Goal: Communication & Community: Ask a question

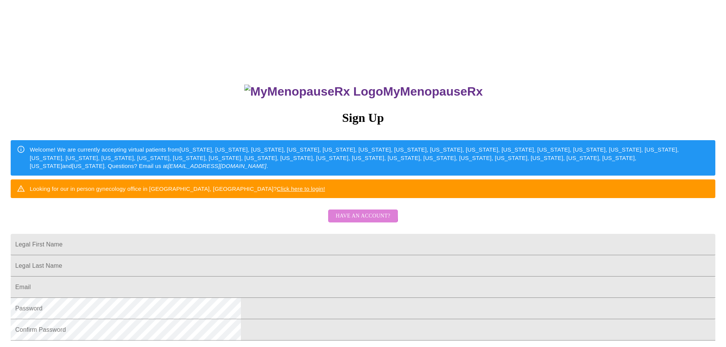
click at [346, 221] on span "Have an account?" at bounding box center [363, 217] width 55 height 10
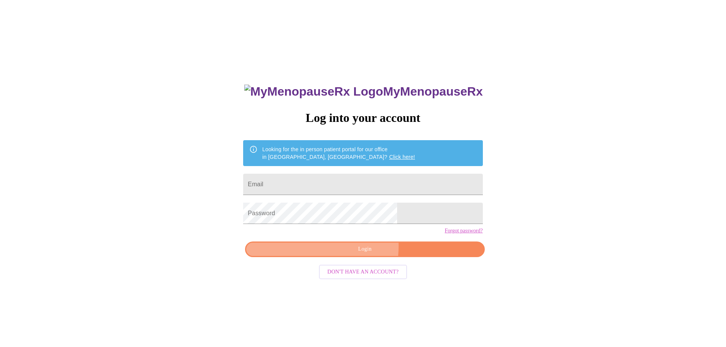
click at [345, 254] on span "Login" at bounding box center [365, 250] width 222 height 10
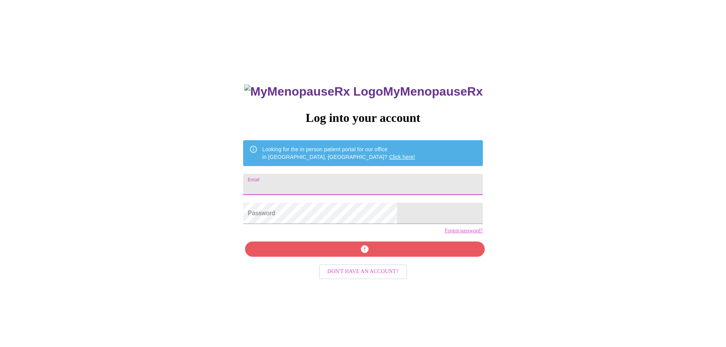
click at [332, 182] on input "Email" at bounding box center [362, 184] width 239 height 21
type input "[MEDICAL_DATA][EMAIL_ADDRESS][PERSON_NAME][DOMAIN_NAME]"
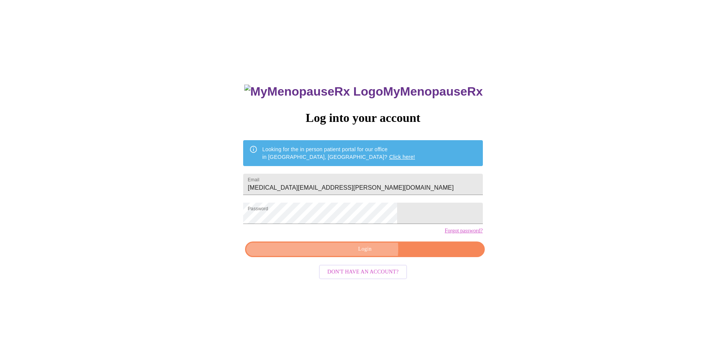
click at [365, 254] on span "Login" at bounding box center [365, 250] width 222 height 10
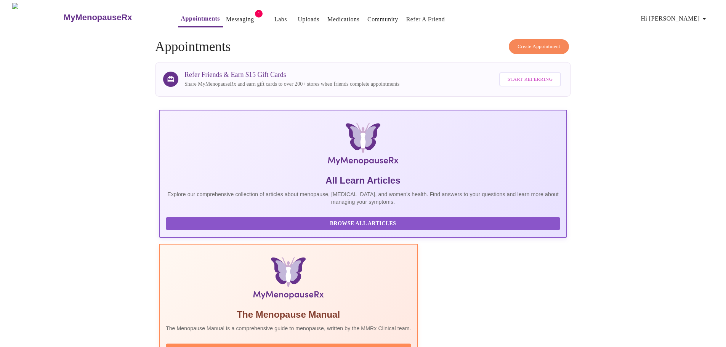
click at [229, 16] on link "Messaging" at bounding box center [240, 19] width 28 height 11
click at [553, 45] on span "Create Appointment" at bounding box center [539, 46] width 43 height 9
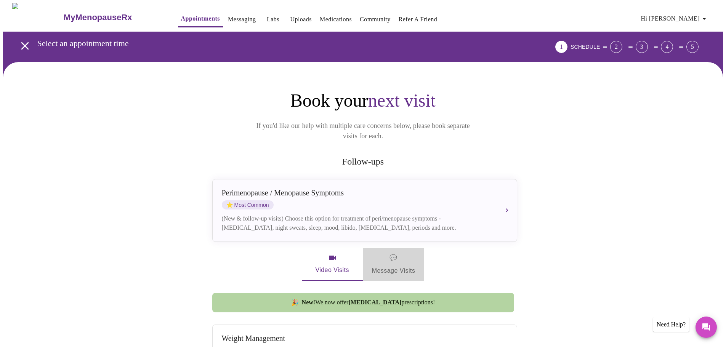
click at [410, 262] on span "💬 Message Visits" at bounding box center [393, 265] width 43 height 24
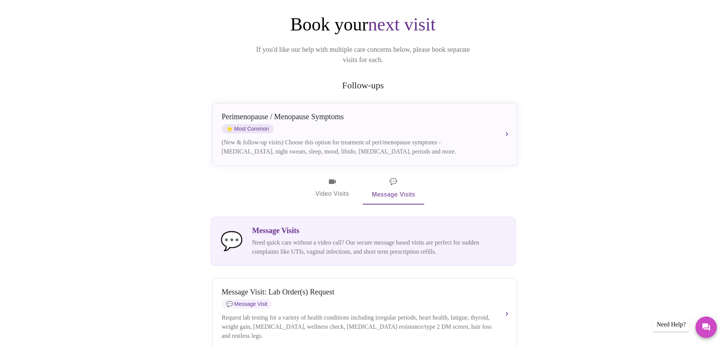
scroll to position [152, 0]
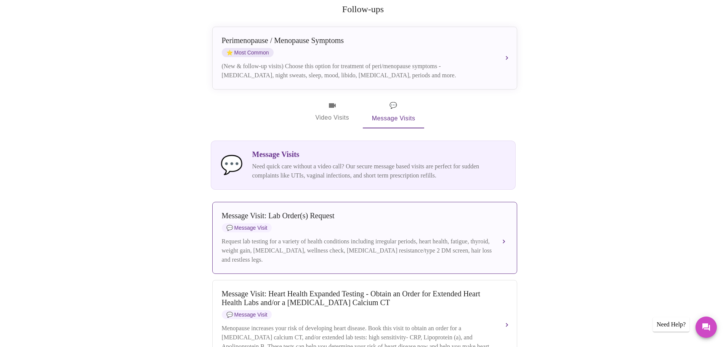
click at [364, 229] on div "Message Visit: Lab Order(s) Request 💬 Message Visit Request lab testing for a v…" at bounding box center [365, 238] width 286 height 53
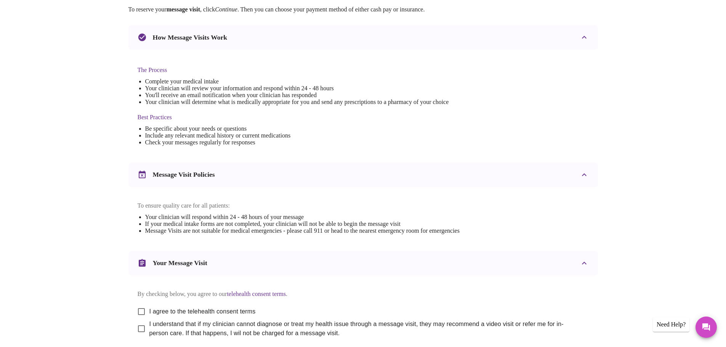
scroll to position [327, 0]
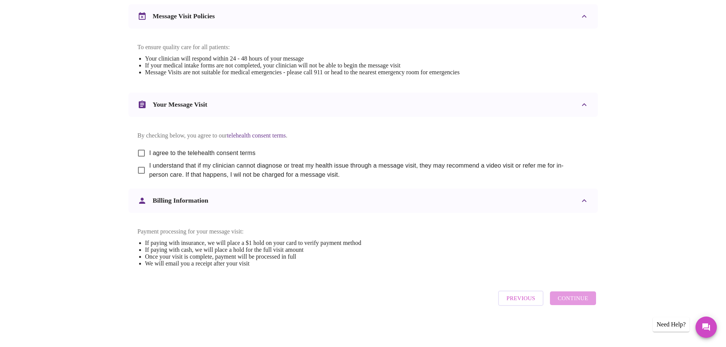
click at [133, 148] on input "I agree to the telehealth consent terms" at bounding box center [141, 153] width 16 height 16
checkbox input "true"
click at [140, 162] on input "I understand that if my clinician cannot diagnose or treat my health issue thro…" at bounding box center [141, 170] width 16 height 16
checkbox input "true"
click at [571, 301] on span "Continue" at bounding box center [573, 298] width 30 height 10
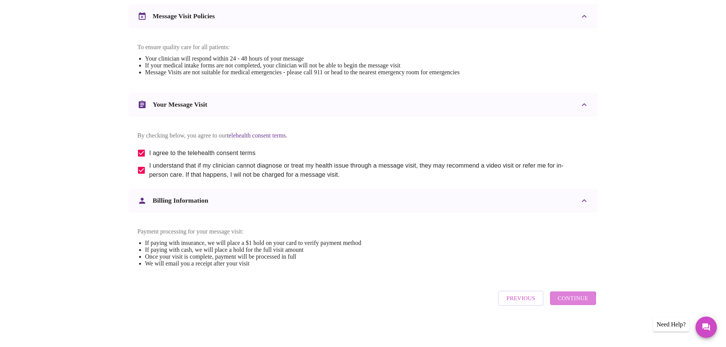
scroll to position [0, 0]
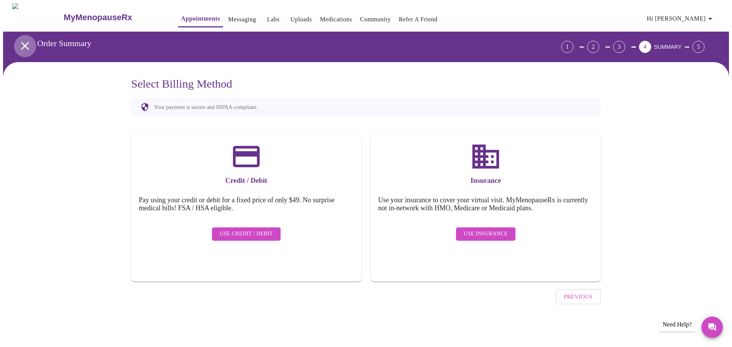
click at [21, 44] on icon "open drawer" at bounding box center [25, 46] width 8 height 8
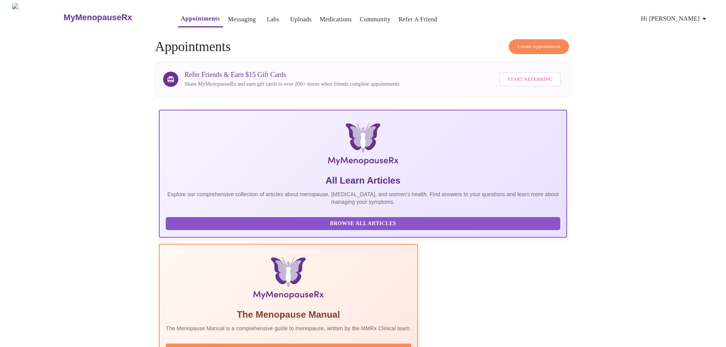
click at [228, 14] on link "Messaging" at bounding box center [242, 19] width 28 height 11
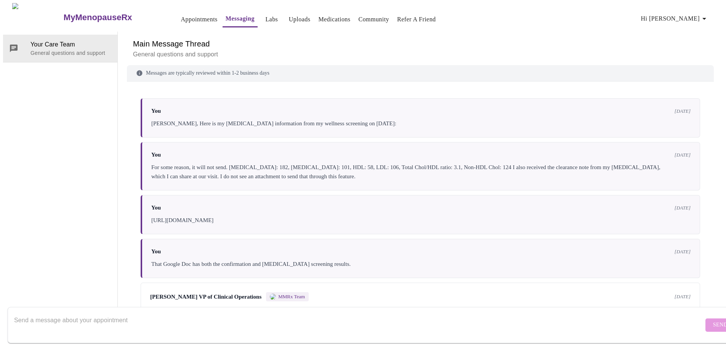
scroll to position [544, 0]
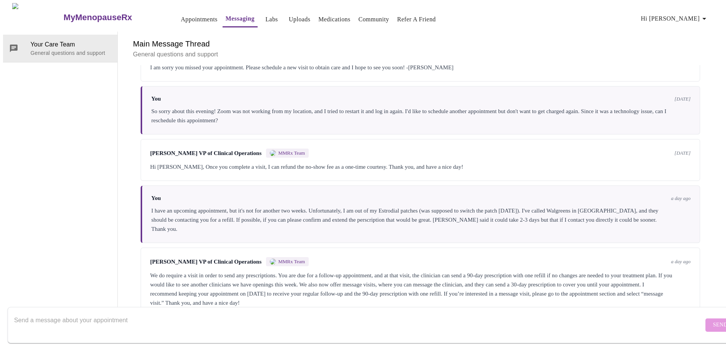
click at [493, 316] on textarea "Send a message about your appointment" at bounding box center [359, 325] width 690 height 24
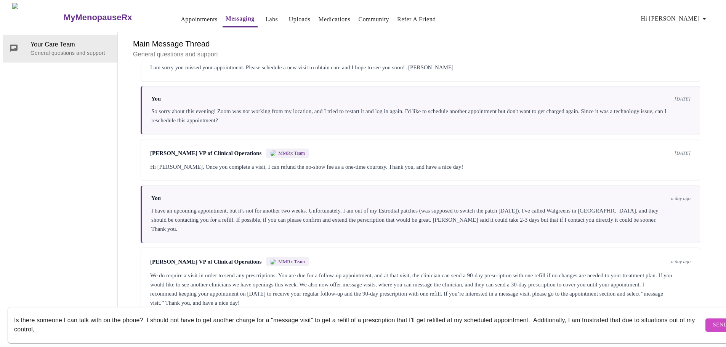
click at [622, 315] on textarea "Is there someone I can talk with on the phone? I should not have to get another…" at bounding box center [359, 325] width 690 height 24
click at [643, 315] on textarea "Is there someone I can talk with on the phone? I should not have to get another…" at bounding box center [359, 325] width 690 height 24
click at [115, 324] on textarea "Is there someone I can talk with on the phone? I should not have to get another…" at bounding box center [359, 325] width 690 height 24
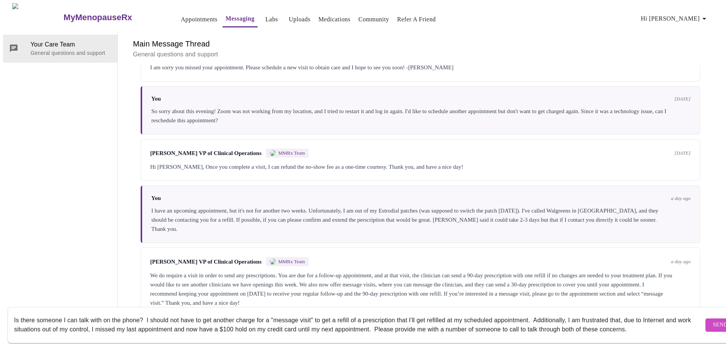
type textarea "Is there someone I can talk with on the phone? I should not have to get another…"
click at [713, 321] on span "Send" at bounding box center [720, 326] width 14 height 10
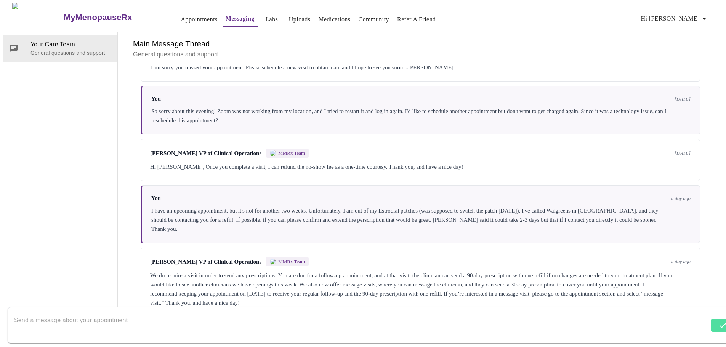
scroll to position [608, 0]
